Goal: Task Accomplishment & Management: Complete application form

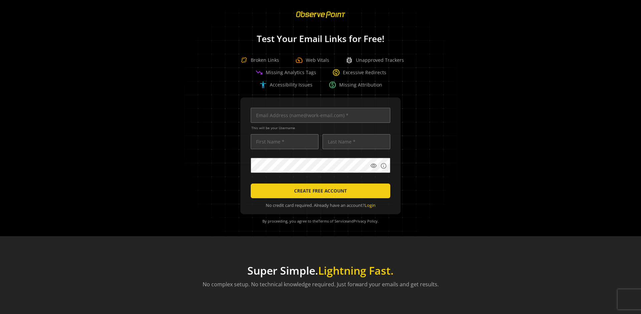
scroll to position [0, 2161]
click at [319, 115] on input "text" at bounding box center [321, 115] width 140 height 15
type input "qatest+01961150-c66e-70cb-b5f0-c15d2ee3146a-12061@observepoint.com"
click at [283, 142] on input "text" at bounding box center [285, 141] width 68 height 15
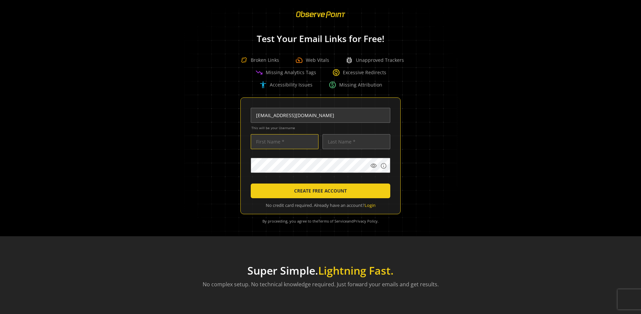
scroll to position [0, 0]
type input "Test"
click at [355, 142] on input "text" at bounding box center [357, 141] width 68 height 15
type input "Test"
